Goal: Task Accomplishment & Management: Manage account settings

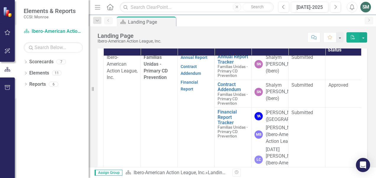
scroll to position [163, 0]
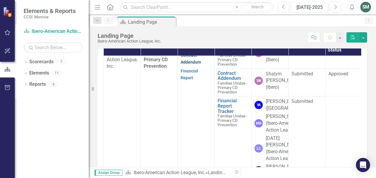
click at [192, 64] on link "Contract Addendum" at bounding box center [190, 59] width 20 height 12
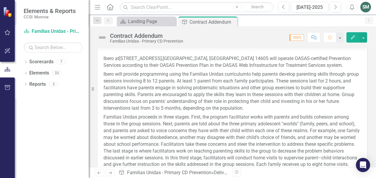
scroll to position [276, 0]
click at [210, 40] on div "Score: N/A 2025 Completed Comment Favorite Edit" at bounding box center [276, 37] width 181 height 10
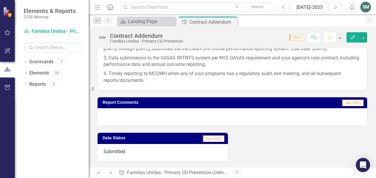
scroll to position [734, 0]
click at [212, 116] on div at bounding box center [231, 116] width 269 height 17
click at [349, 102] on span "Dec-2025" at bounding box center [353, 102] width 22 height 6
click at [128, 103] on h3 "Report Comments" at bounding box center [182, 102] width 161 height 4
click at [129, 103] on h3 "Report Comments" at bounding box center [182, 102] width 161 height 4
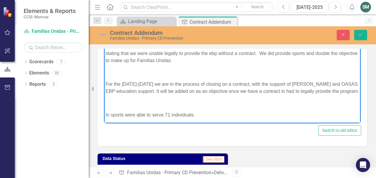
scroll to position [814, 0]
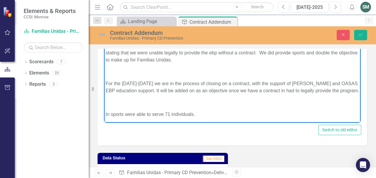
click at [176, 39] on p "In the OASAS workplan we had entered Familia’s Unidas as one of the EBP’s, and …" at bounding box center [231, 42] width 253 height 43
drag, startPoint x: 259, startPoint y: 27, endPoint x: 258, endPoint y: 24, distance: 3.0
click at [258, 24] on p "In the OASAS workplan we had entered Familia’s Unidas as one of the Evidence Ba…" at bounding box center [231, 42] width 253 height 43
click at [307, 24] on p "In the OASAS workplan we had entered Familia’s Unidas as one of the Evidence Ba…" at bounding box center [231, 42] width 253 height 43
click at [270, 40] on p "In the OASAS workplan we had entered Familia’s Unidas as one of the Evidence Ba…" at bounding box center [231, 42] width 253 height 43
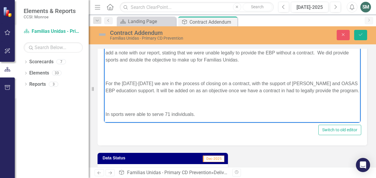
click at [207, 47] on p "In the OASAS workplan we had entered Familia’s Unidas as one of the Evidence Ba…" at bounding box center [231, 42] width 253 height 43
click at [215, 46] on p "In the OASAS workplan we had entered Familia’s Unidas as one of the Evidence Ba…" at bounding box center [231, 42] width 253 height 43
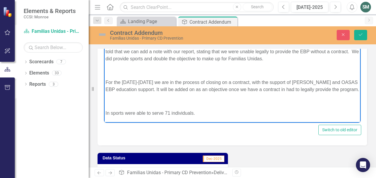
click at [171, 58] on p "In the OASAS workplan we had entered Familia’s Unidas as one of the Evidence Ba…" at bounding box center [231, 41] width 253 height 43
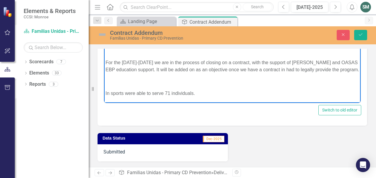
scroll to position [841, 0]
click at [240, 63] on p "For the [DATE]-[DATE] we are in the process of closing on a contract, with the …" at bounding box center [231, 66] width 253 height 14
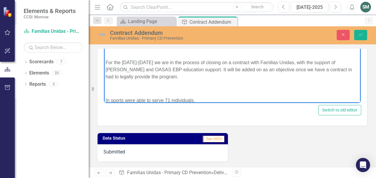
scroll to position [8, 0]
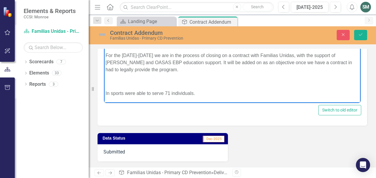
click at [113, 83] on p "Rich Text Area. Press ALT-0 for help." at bounding box center [231, 81] width 253 height 7
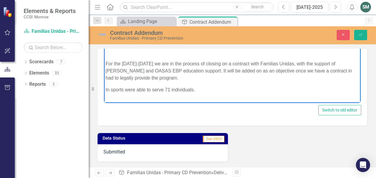
click at [107, 55] on p "Rich Text Area. Press ALT-0 for help." at bounding box center [231, 52] width 253 height 7
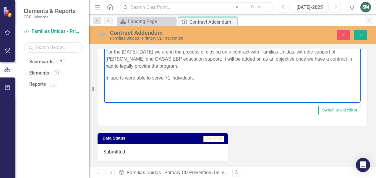
scroll to position [867, 0]
click at [358, 32] on button "Save" at bounding box center [360, 35] width 13 height 10
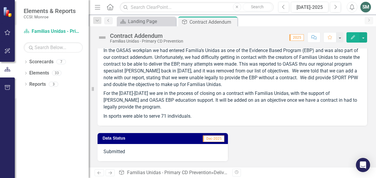
scroll to position [799, 0]
